Goal: Task Accomplishment & Management: Use online tool/utility

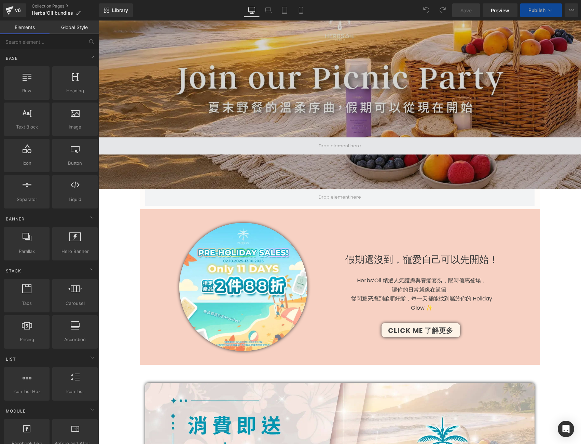
scroll to position [150, 0]
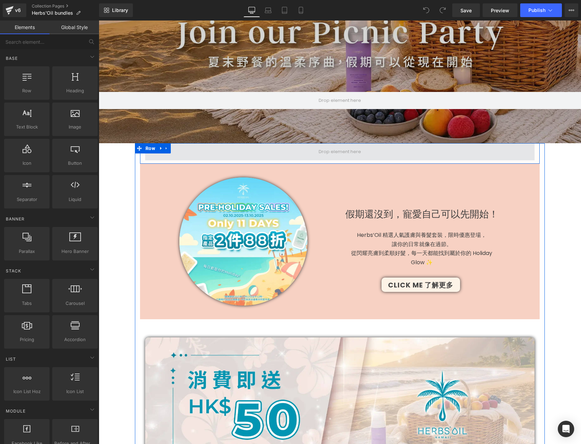
click at [359, 151] on span at bounding box center [339, 152] width 47 height 10
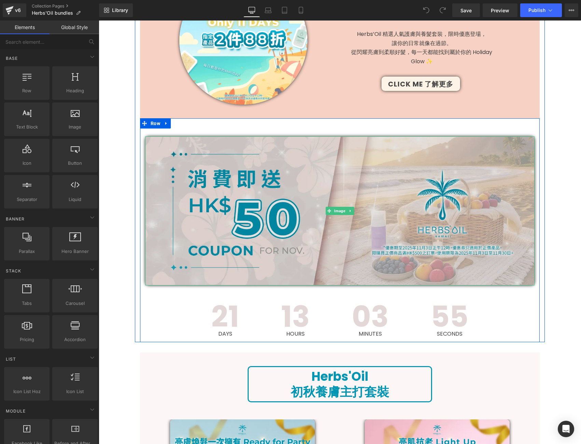
scroll to position [513, 0]
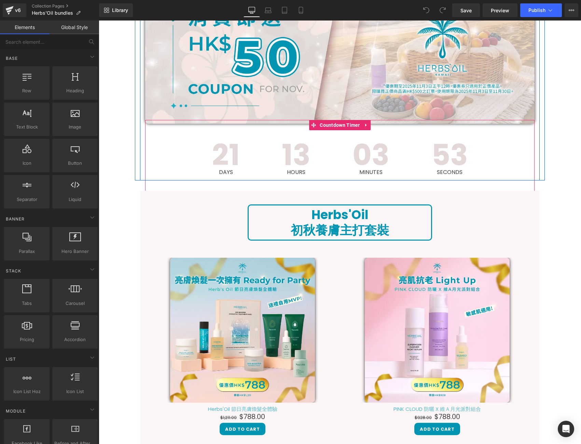
click at [368, 167] on span "03" at bounding box center [371, 154] width 37 height 29
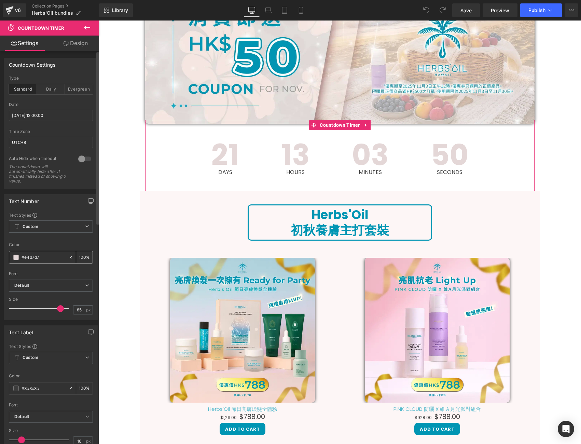
click at [47, 257] on input "#e4d7d7" at bounding box center [44, 258] width 44 height 8
type input "#f"
type input "0"
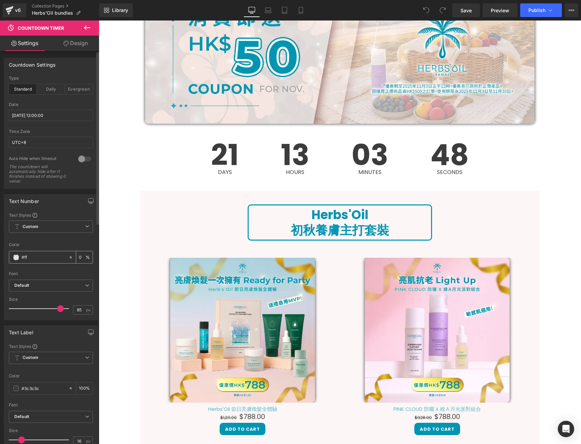
type input "#fff"
type input "100"
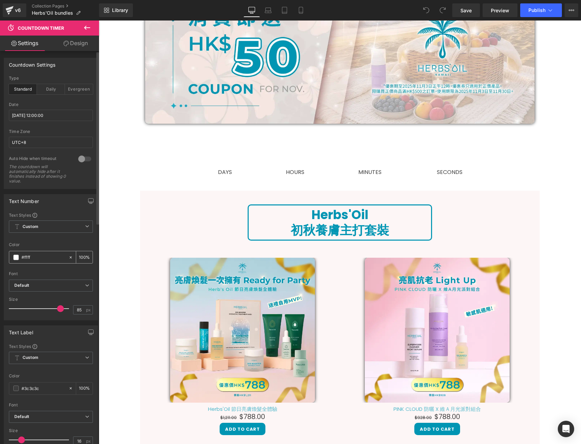
type input "#fffff"
type input "0"
type input "#ffffff"
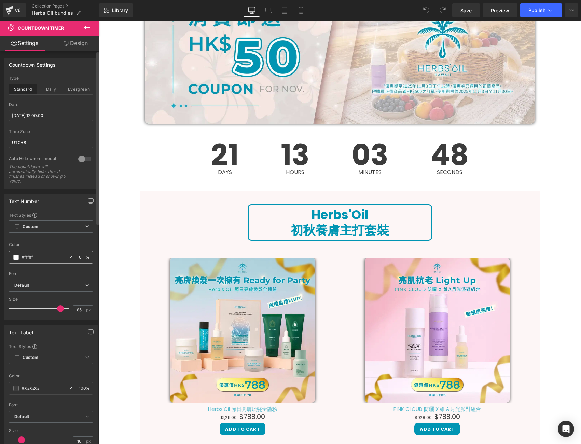
type input "100"
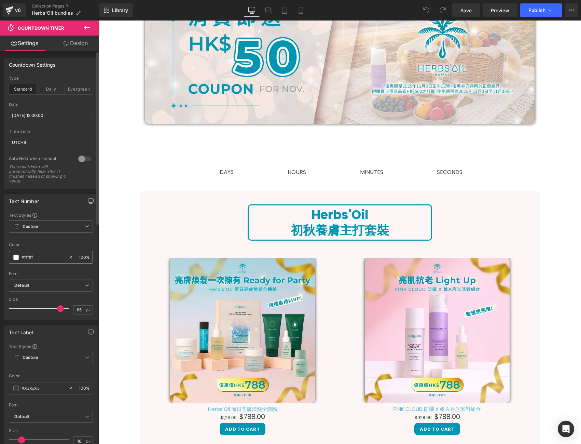
type input "#fffff"
type input "0"
type input "#ffff"
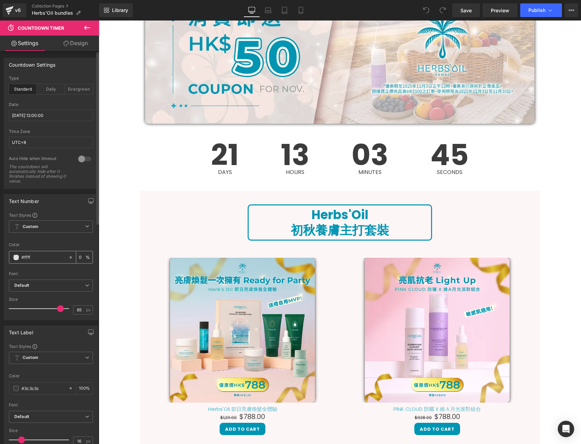
type input "100"
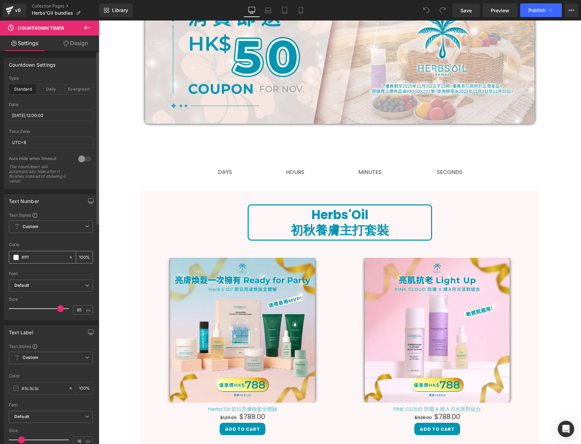
type input "#ff"
type input "0"
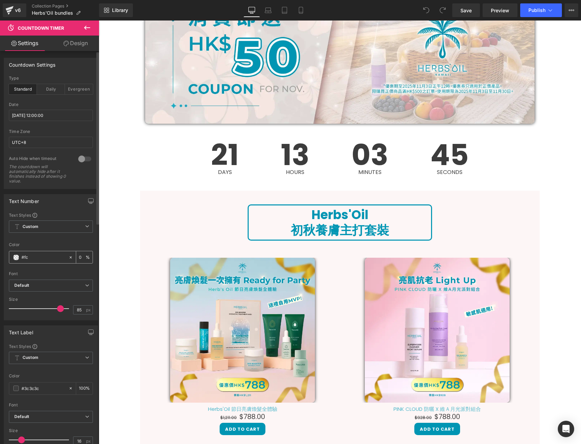
type input "#fcc"
type input "100"
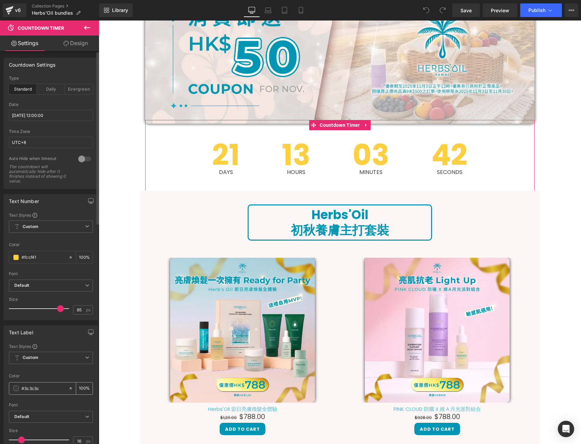
type input "#fccf41"
click at [43, 390] on input "#3c3c3c" at bounding box center [44, 388] width 44 height 8
type input "#0"
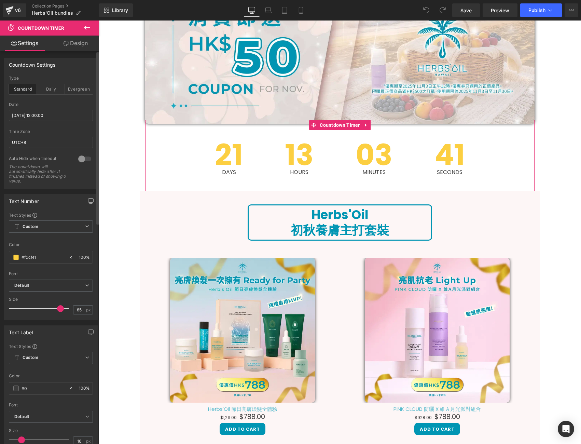
type input "0"
type input "#009"
type input "100"
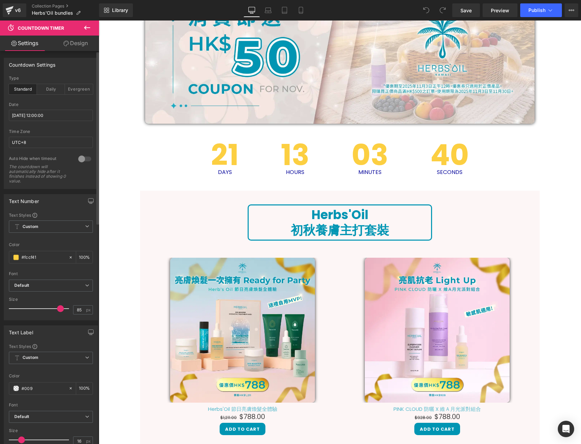
type input "#0095"
type input "33"
type input "#0095b"
type input "0"
type input "#0095b3"
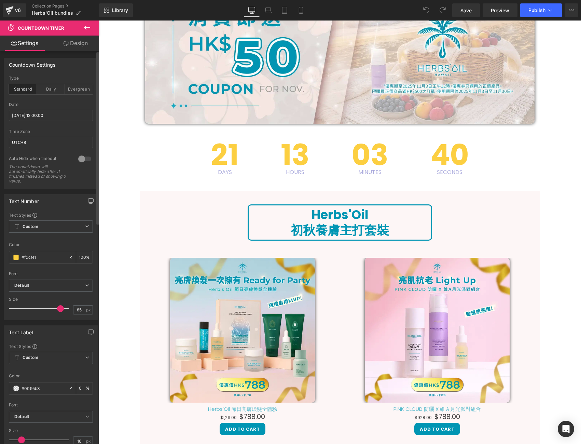
type input "100"
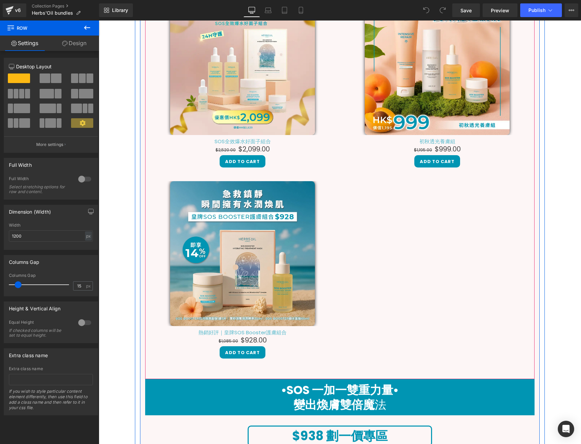
scroll to position [639, 0]
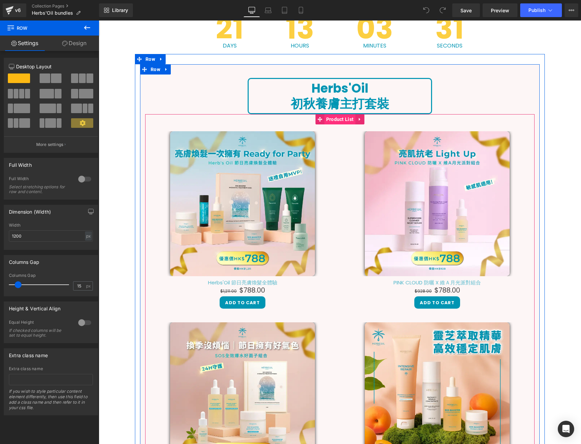
click at [334, 119] on span "Product List" at bounding box center [340, 119] width 31 height 10
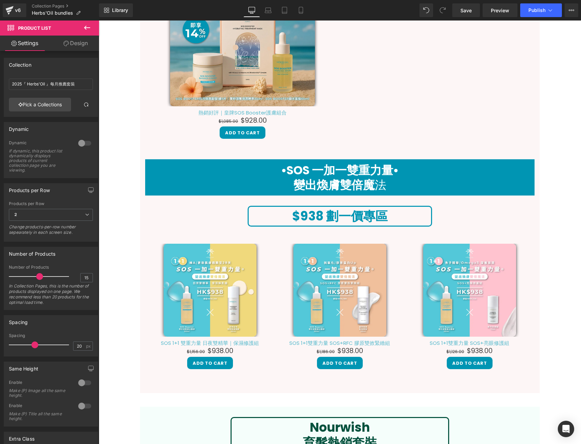
scroll to position [1185, 0]
